Goal: Task Accomplishment & Management: Complete application form

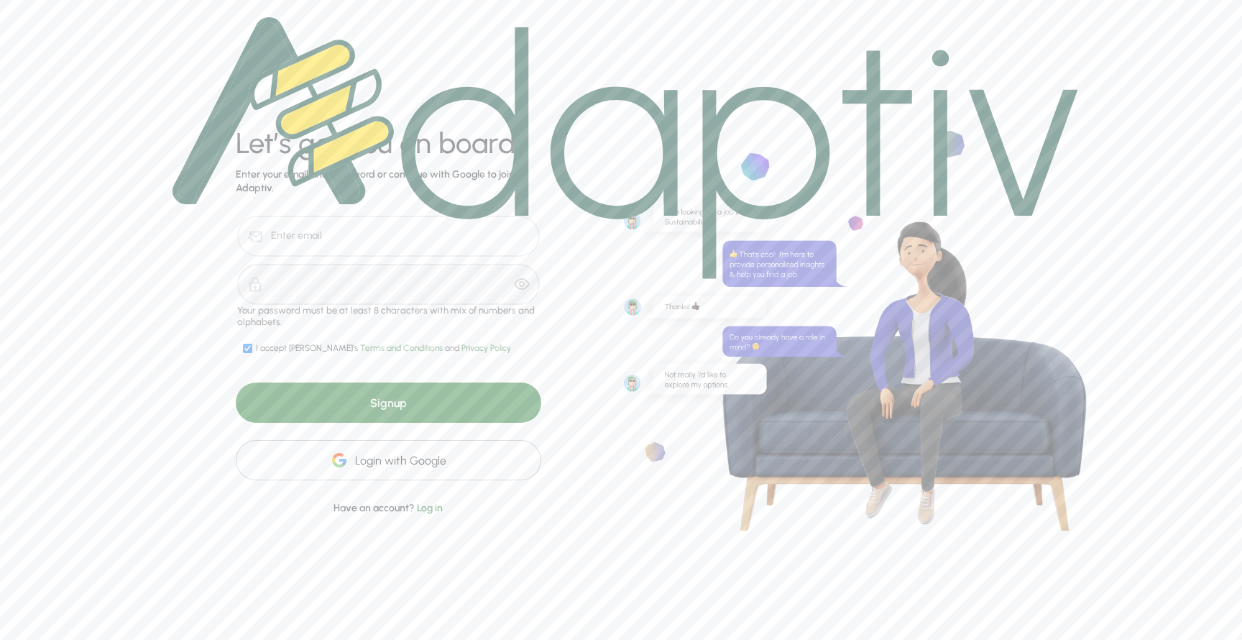
click at [362, 233] on img at bounding box center [626, 148] width 906 height 262
click at [480, 242] on img at bounding box center [626, 148] width 906 height 262
click at [283, 313] on div "Your password must be at least 8 characters with mix of numbers and alphabets." at bounding box center [388, 316] width 303 height 23
click at [291, 346] on div "I accept Adaptiv's Terms and Conditions and Privacy Policy" at bounding box center [383, 349] width 255 height 12
click at [290, 346] on div "I accept Adaptiv's Terms and Conditions and Privacy Policy" at bounding box center [383, 349] width 255 height 12
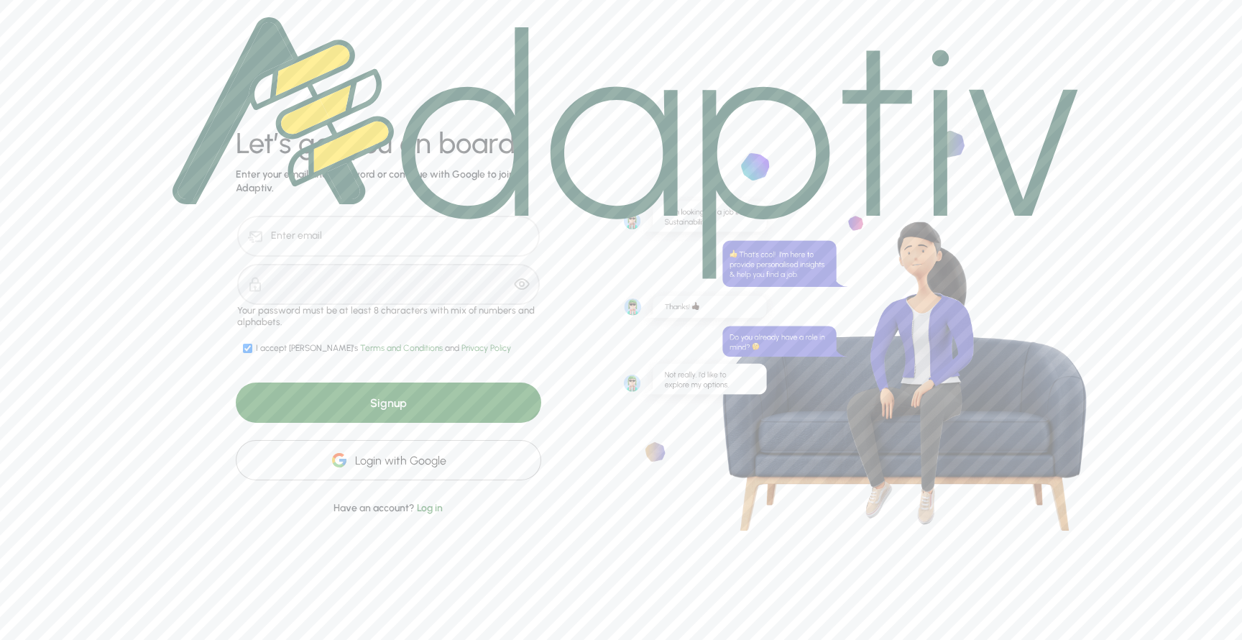
click at [320, 290] on div at bounding box center [625, 148] width 940 height 296
click at [298, 254] on img at bounding box center [626, 148] width 906 height 262
